Goal: Find contact information: Find contact information

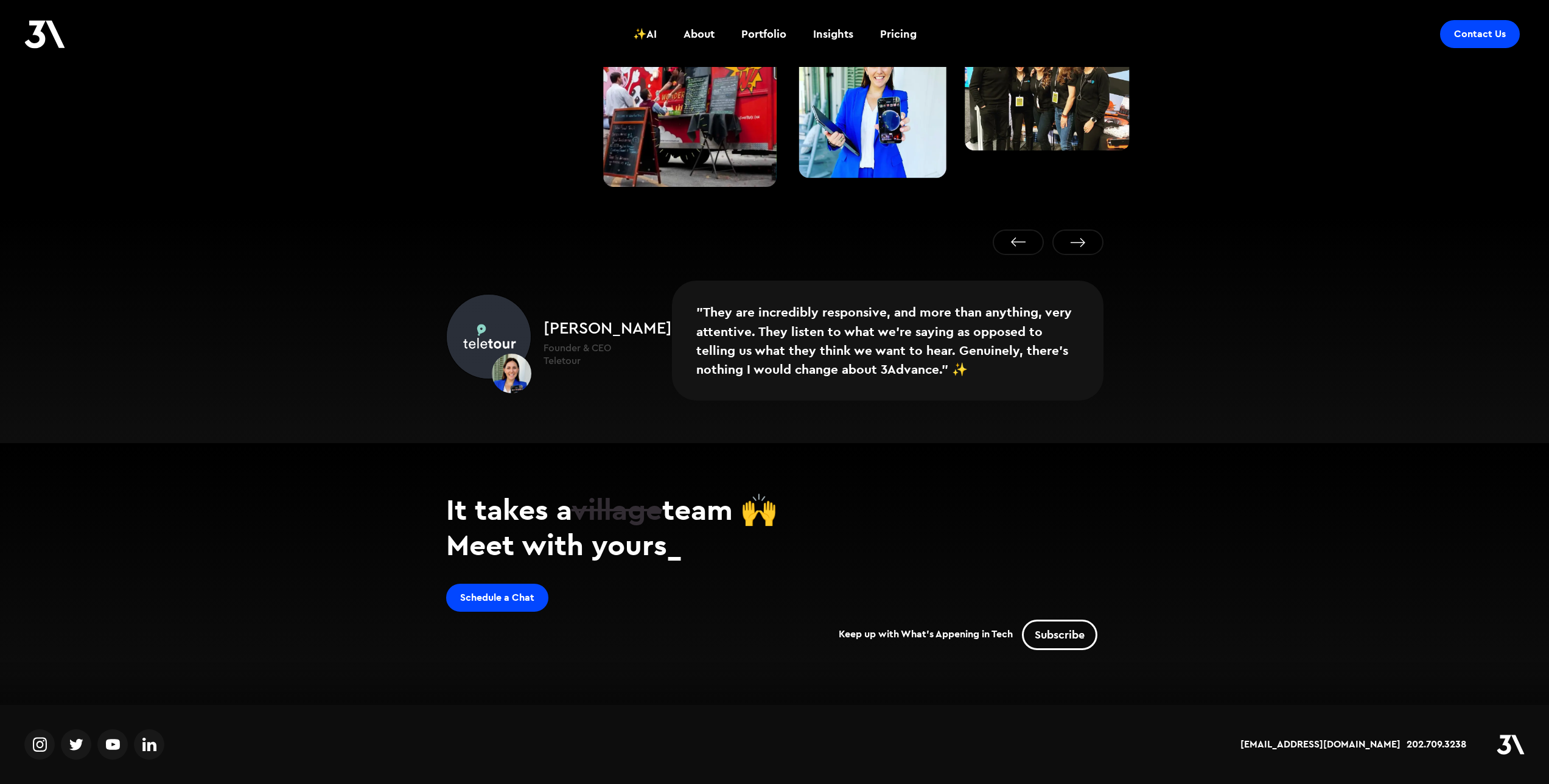
scroll to position [659, 0]
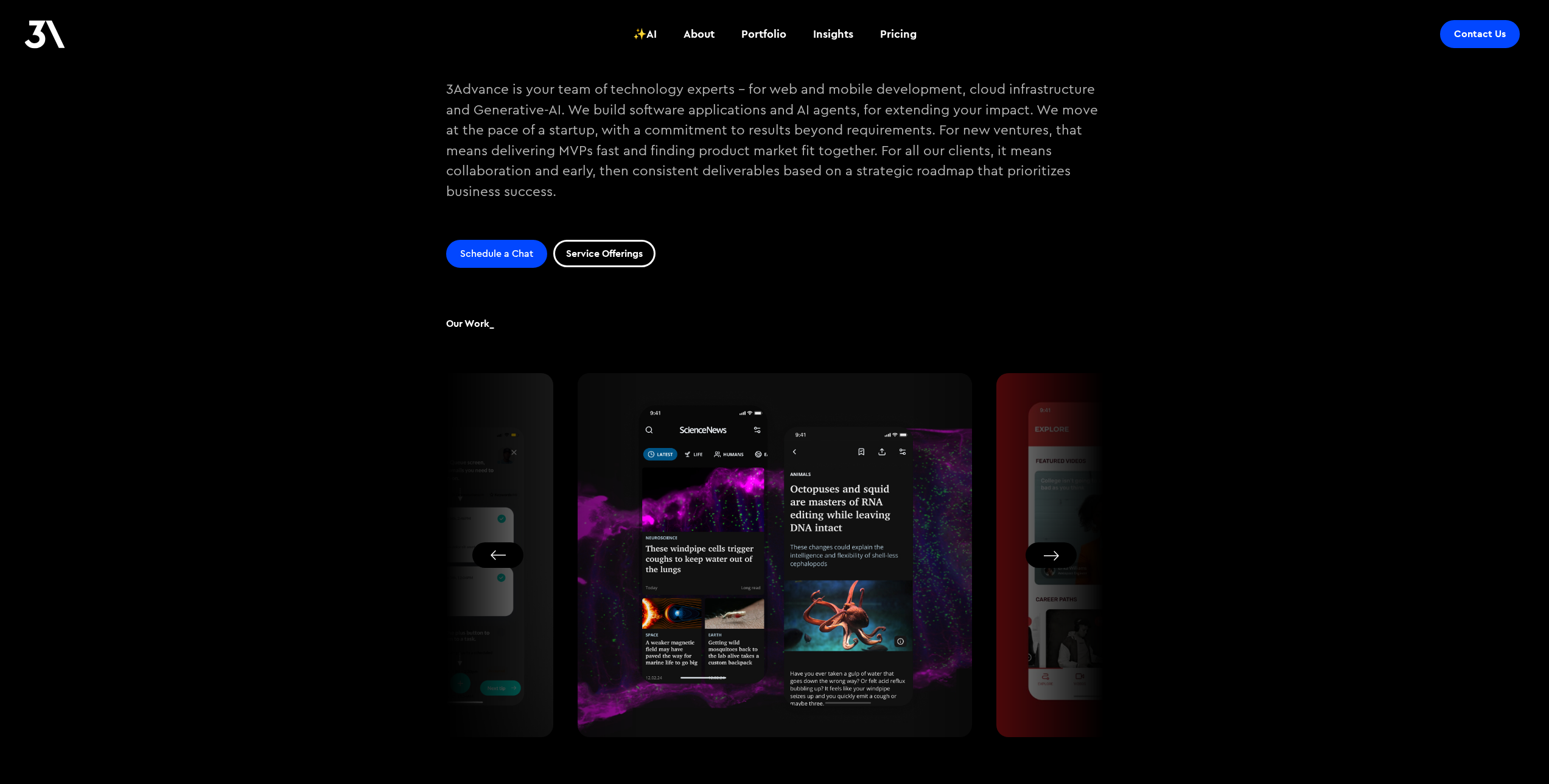
click at [1483, 40] on link "Contact Us" at bounding box center [1480, 34] width 79 height 28
click at [690, 34] on div "About" at bounding box center [699, 34] width 31 height 16
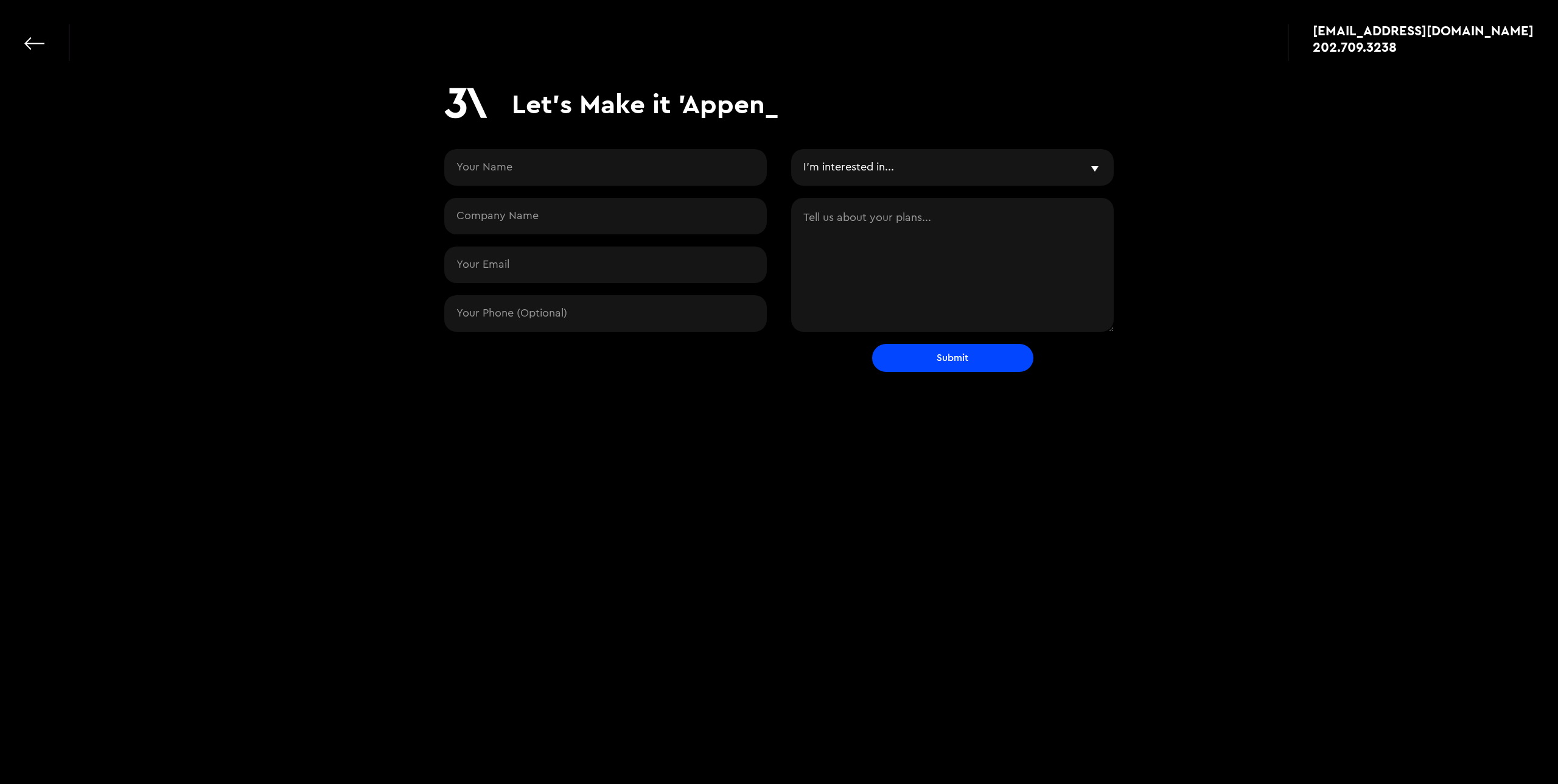
click at [20, 40] on div "[EMAIL_ADDRESS][DOMAIN_NAME] 202.709.3238" at bounding box center [779, 37] width 1558 height 73
click at [25, 43] on link at bounding box center [34, 43] width 20 height 20
